Goal: Use online tool/utility: Utilize a website feature to perform a specific function

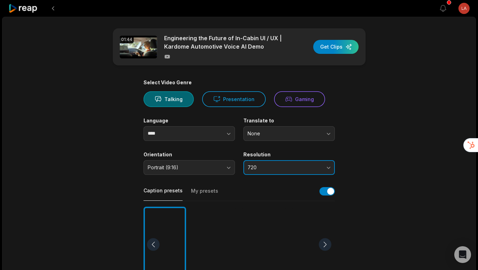
click at [261, 168] on span "720" at bounding box center [284, 167] width 73 height 6
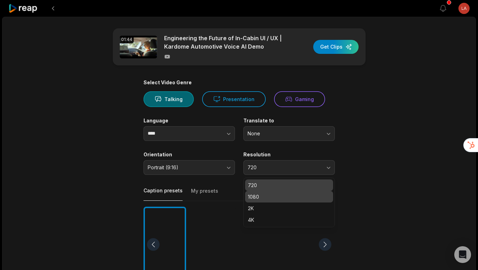
click at [264, 197] on p "1080" at bounding box center [289, 196] width 82 height 7
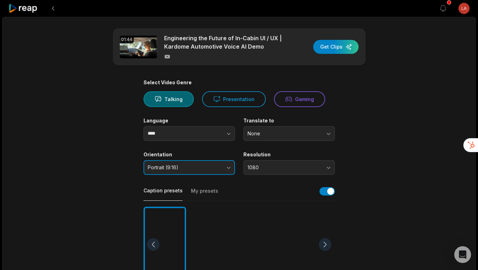
click at [226, 169] on button "Portrait (9:16)" at bounding box center [190, 167] width 92 height 15
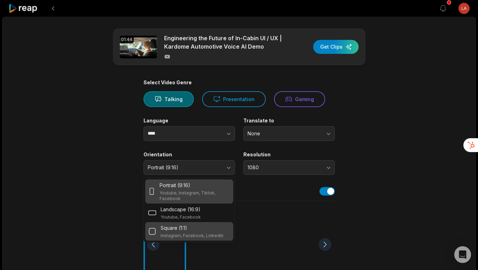
click at [215, 230] on div "Square (1:1)" at bounding box center [192, 227] width 63 height 7
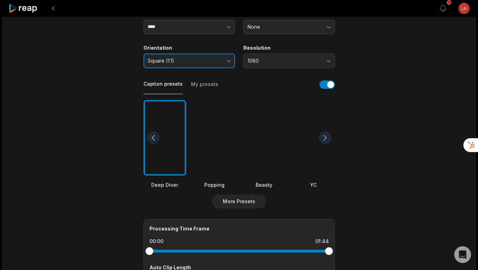
scroll to position [114, 0]
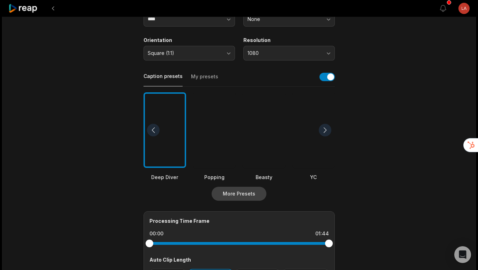
click at [225, 194] on button "More Presets" at bounding box center [239, 194] width 55 height 14
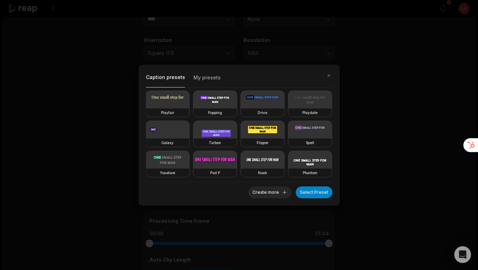
scroll to position [0, 0]
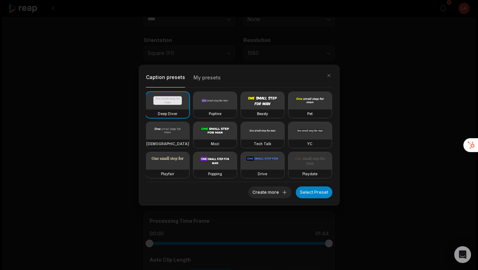
click at [257, 136] on video at bounding box center [262, 130] width 43 height 17
click at [311, 191] on button "Select Preset" at bounding box center [314, 192] width 37 height 12
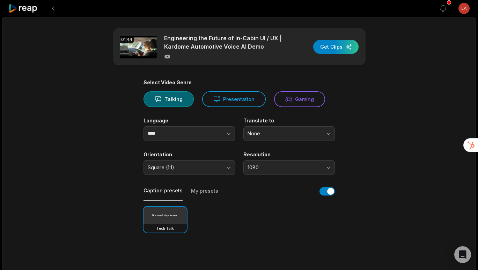
click at [209, 194] on button "My presets" at bounding box center [204, 193] width 27 height 13
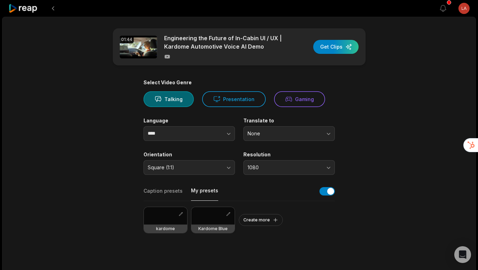
click at [210, 213] on div at bounding box center [212, 215] width 43 height 17
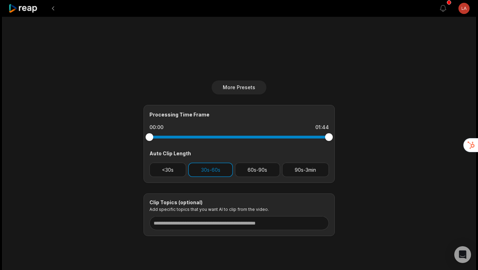
scroll to position [232, 0]
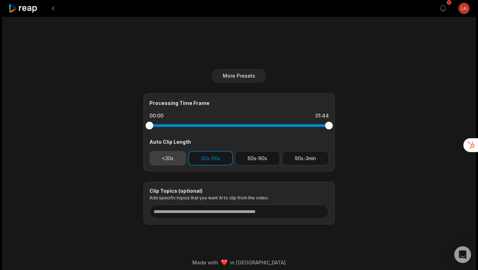
click at [174, 159] on button "<30s" at bounding box center [168, 158] width 37 height 14
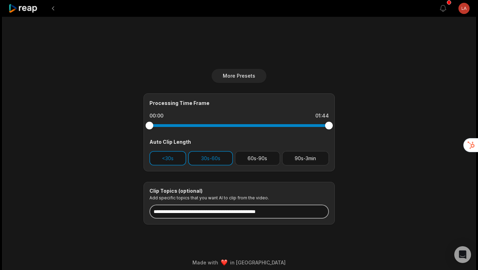
click at [166, 209] on input at bounding box center [240, 211] width 180 height 14
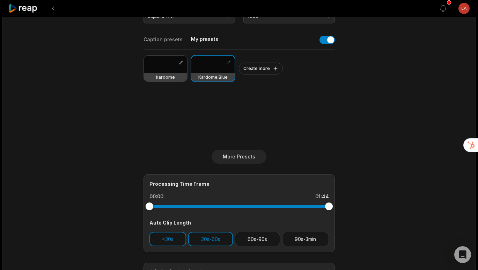
scroll to position [0, 0]
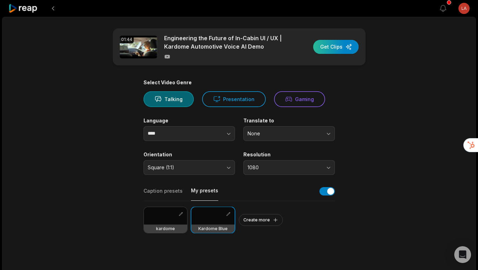
type input "**********"
click at [329, 45] on div "button" at bounding box center [335, 47] width 45 height 14
